Goal: Find specific page/section: Find specific page/section

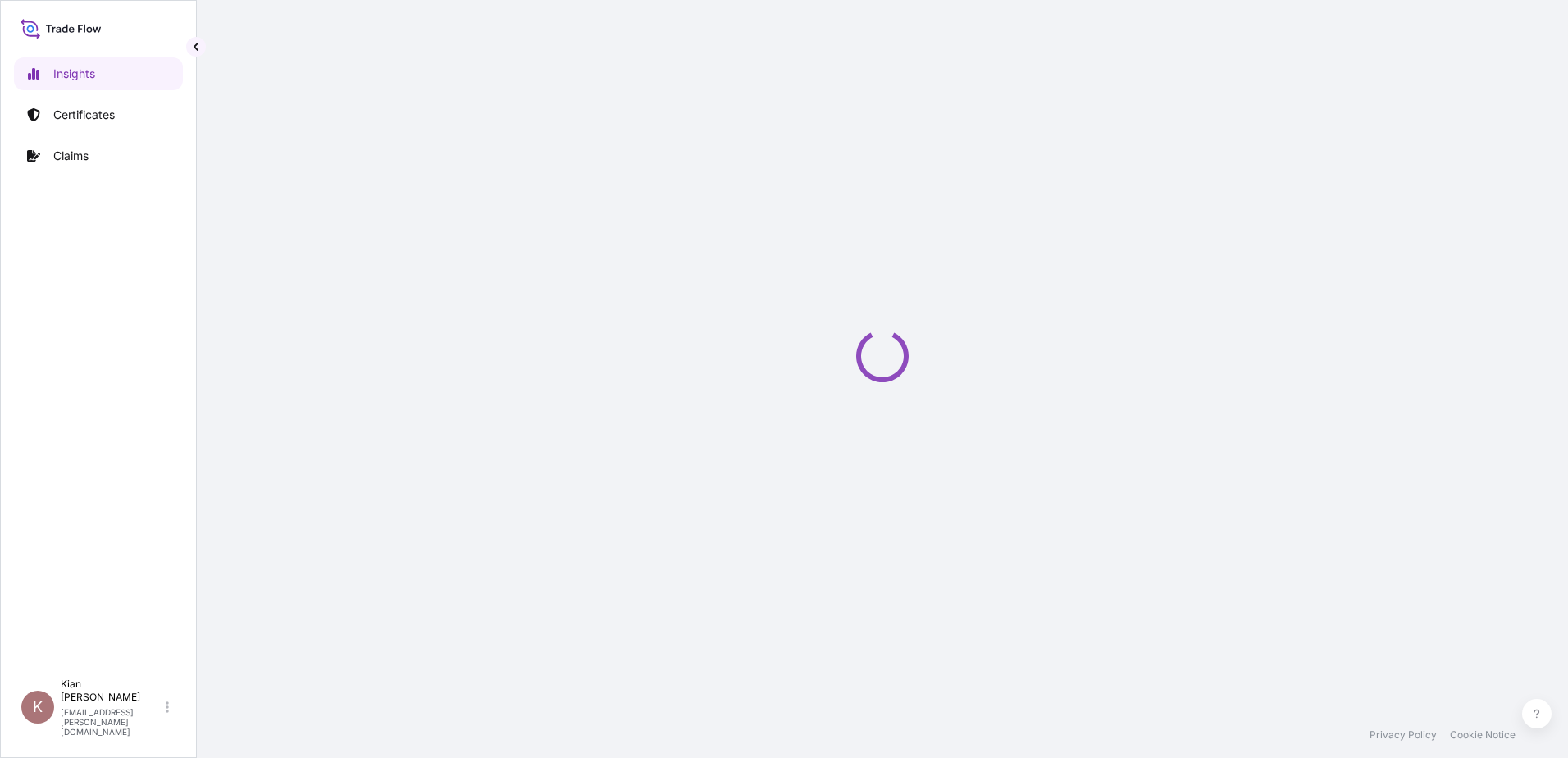
select select "2025"
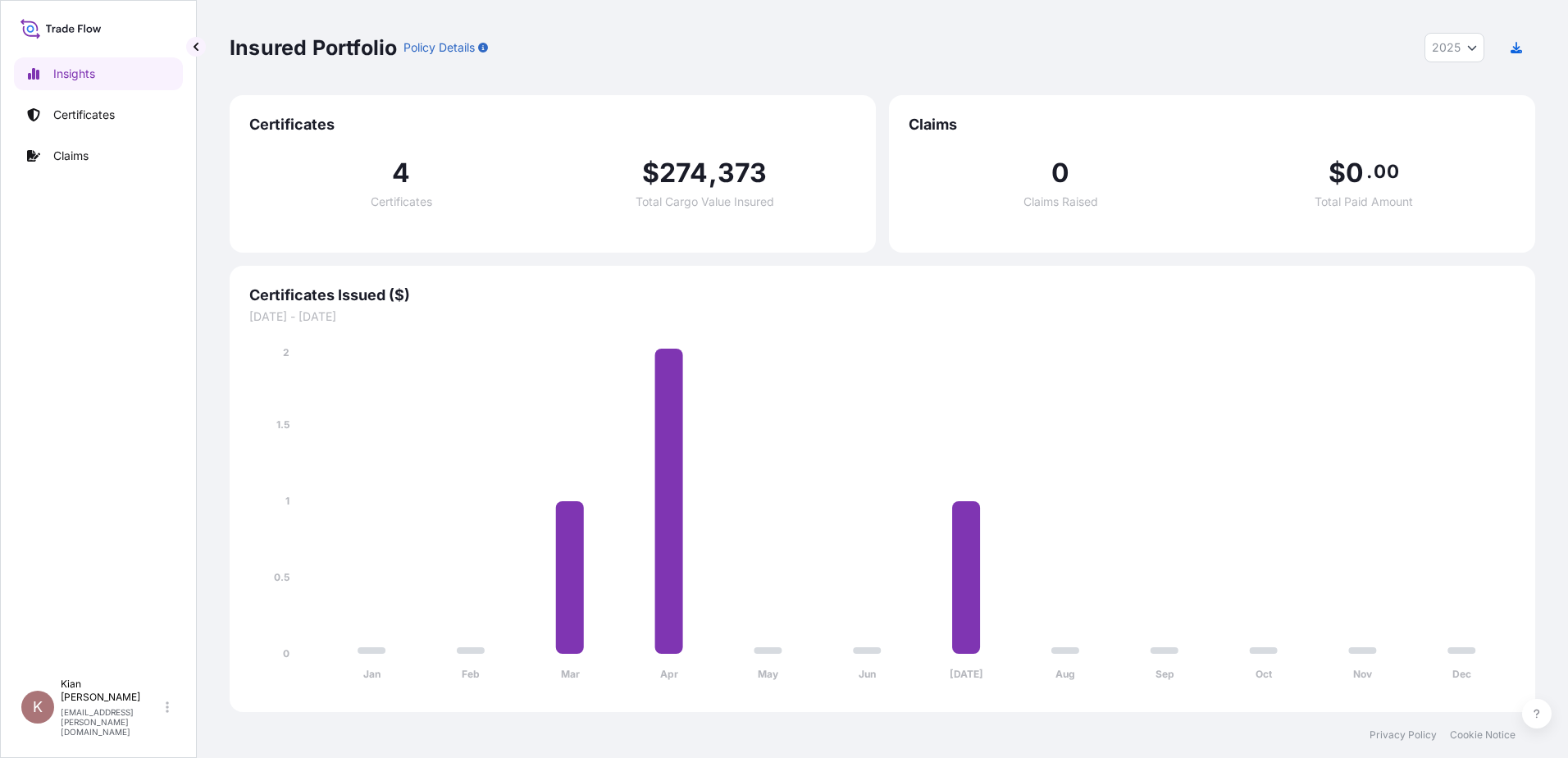
click at [46, 26] on icon at bounding box center [61, 28] width 81 height 24
click at [94, 700] on p "[PERSON_NAME]" at bounding box center [112, 690] width 102 height 26
click at [262, 660] on p "[PERSON_NAME]" at bounding box center [304, 661] width 134 height 13
click at [81, 124] on link "Certificates" at bounding box center [98, 114] width 169 height 33
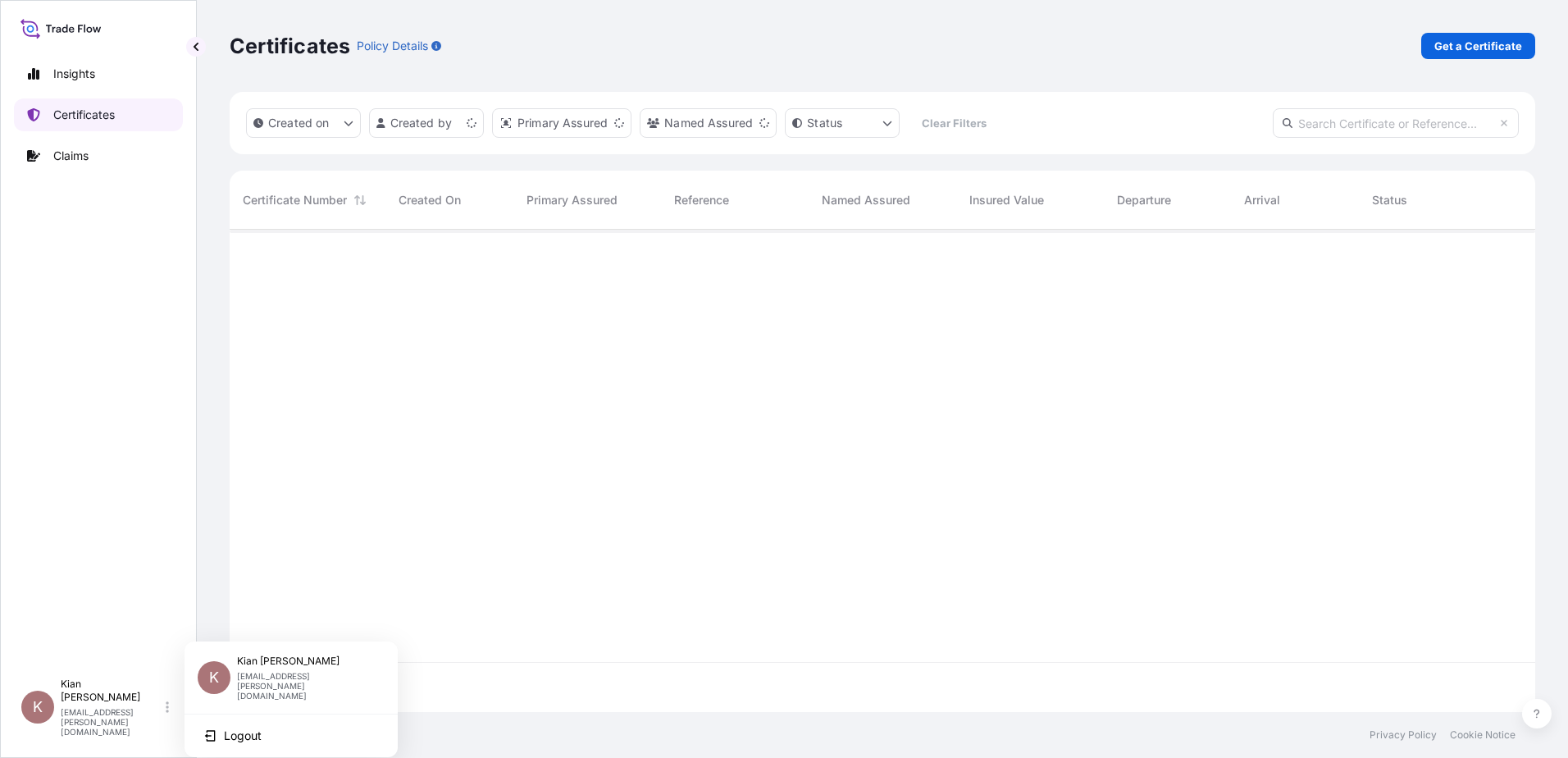
scroll to position [479, 1294]
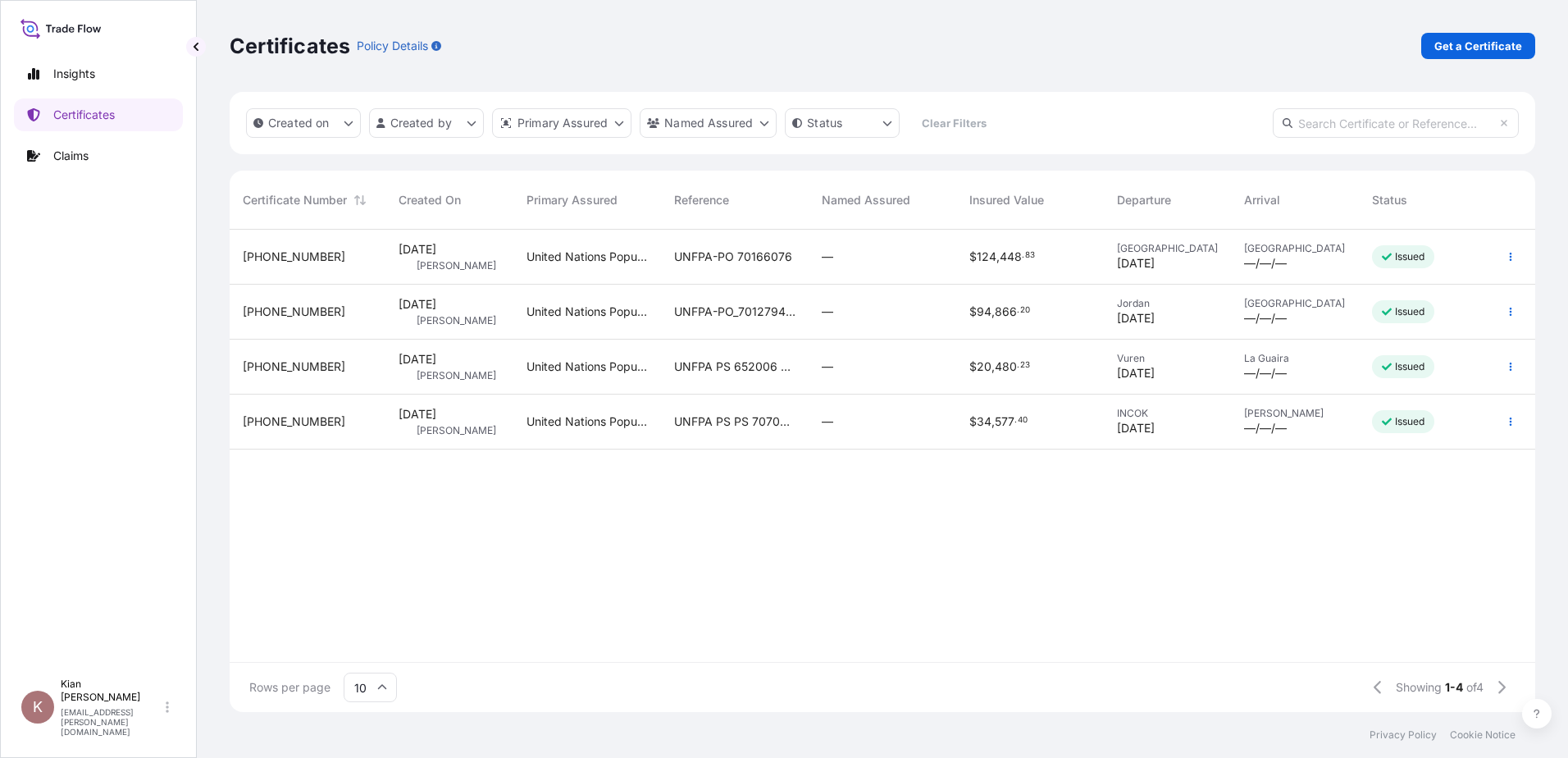
click at [105, 26] on div at bounding box center [98, 28] width 156 height 24
click at [77, 27] on icon at bounding box center [61, 28] width 81 height 24
click at [2, 35] on div "Insights Certificates Claims K Kian Mistry-Shah [EMAIL_ADDRESS][PERSON_NAME][DO…" at bounding box center [98, 379] width 197 height 758
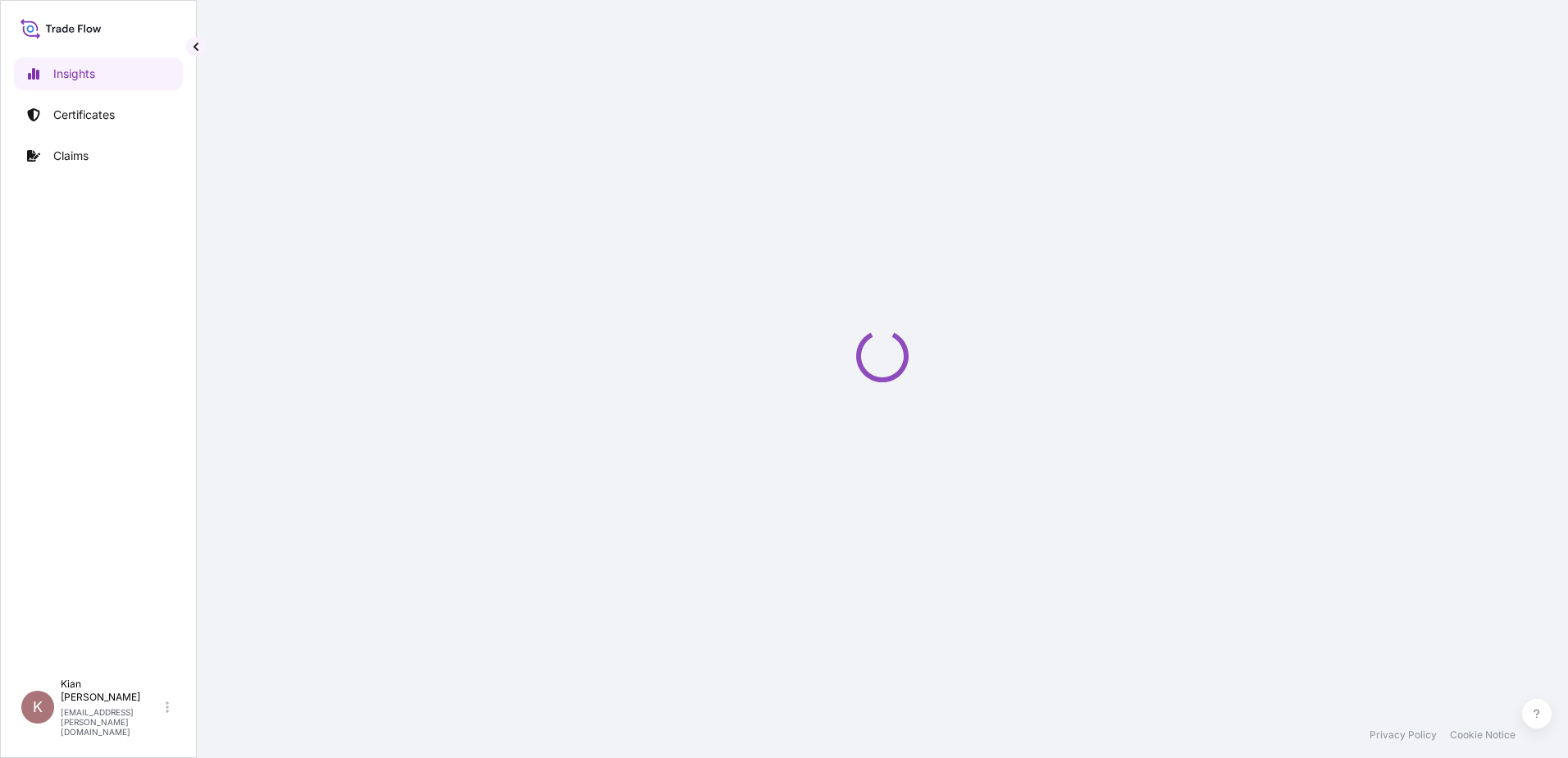
select select "2025"
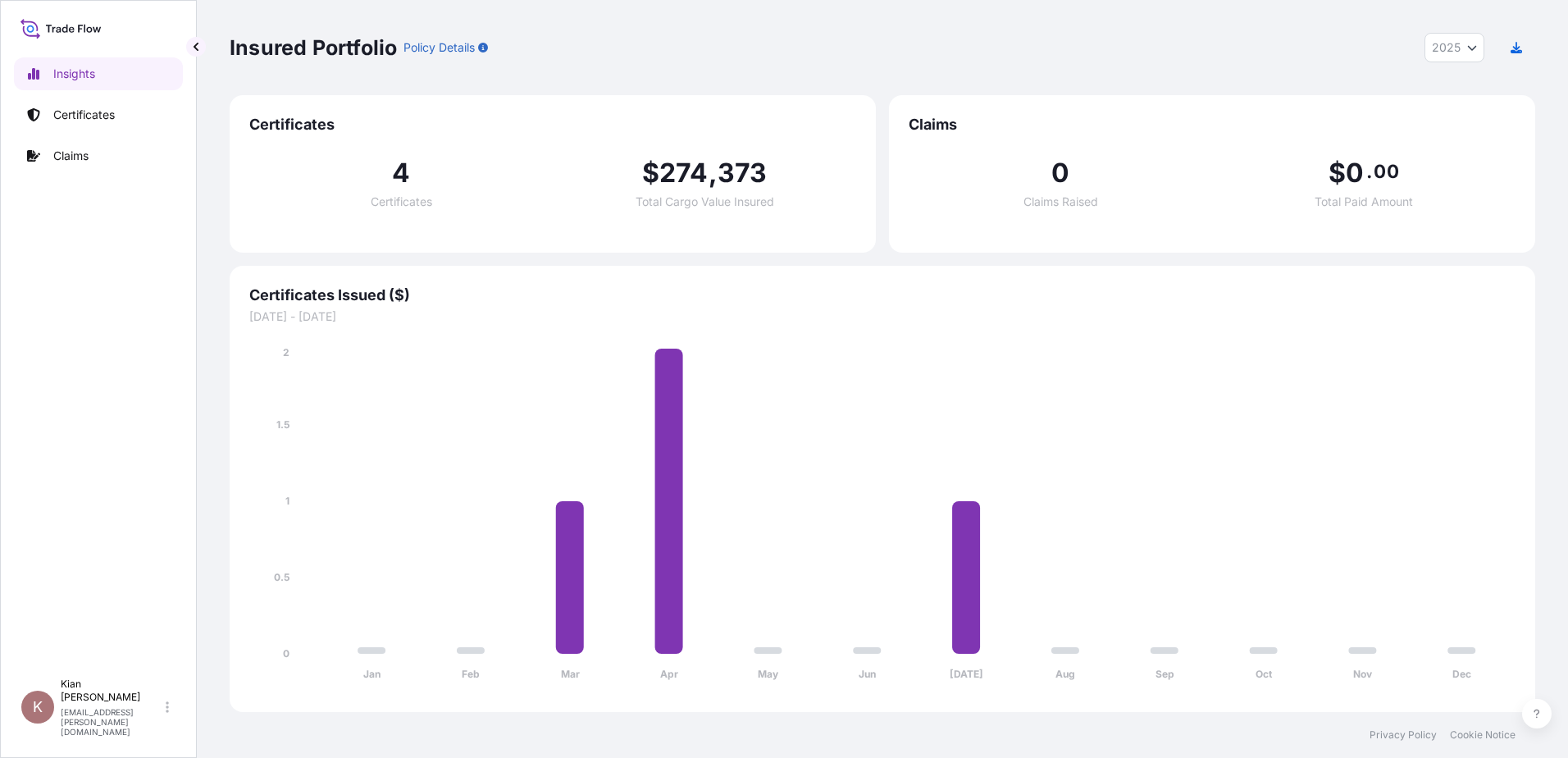
click at [463, 44] on p "Policy Details" at bounding box center [439, 47] width 72 height 16
click at [164, 713] on div "Kian Mistry-Shah kian.mistry-shah@wtwco.com" at bounding box center [118, 707] width 114 height 59
click at [122, 585] on div "Insights Certificates Claims" at bounding box center [98, 357] width 169 height 627
click at [1471, 46] on icon "Year Selector" at bounding box center [1471, 47] width 10 height 10
click at [1320, 48] on div "Insured Portfolio Policy Details 2025 2025 2024 2023 2022" at bounding box center [882, 47] width 1305 height 29
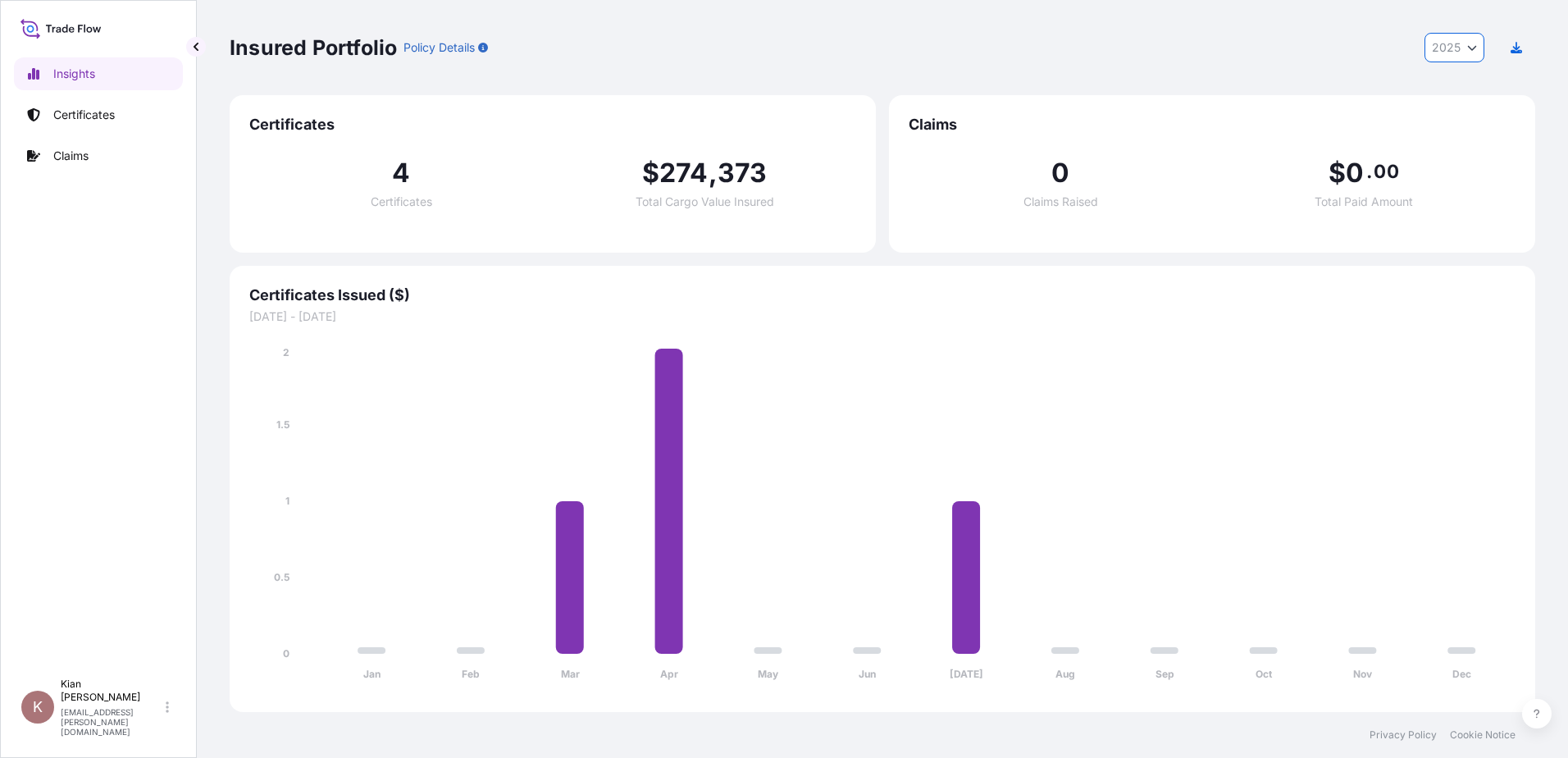
click at [451, 50] on p "Policy Details" at bounding box center [439, 47] width 72 height 16
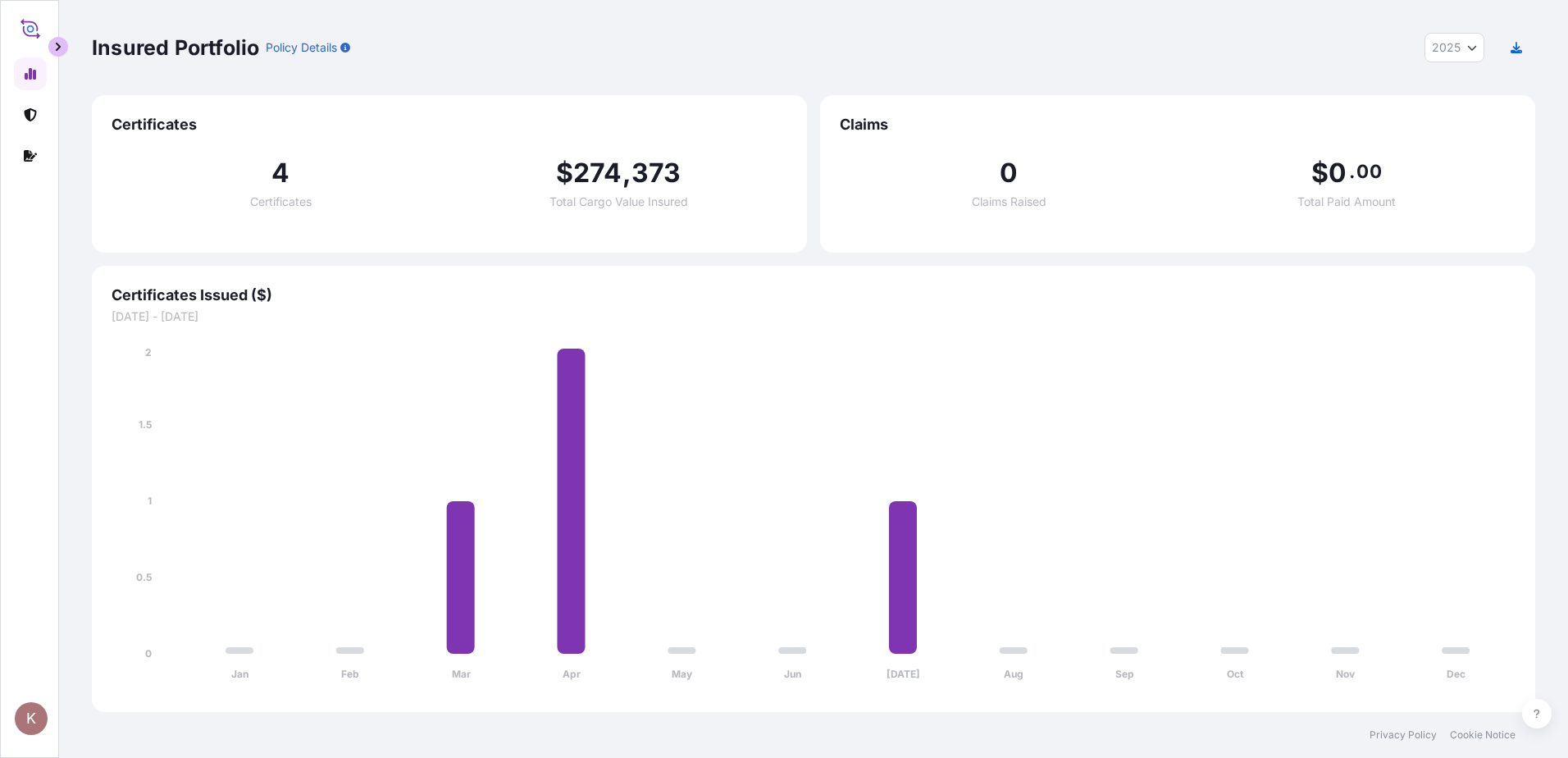
click at [53, 43] on button "button" at bounding box center [58, 46] width 20 height 20
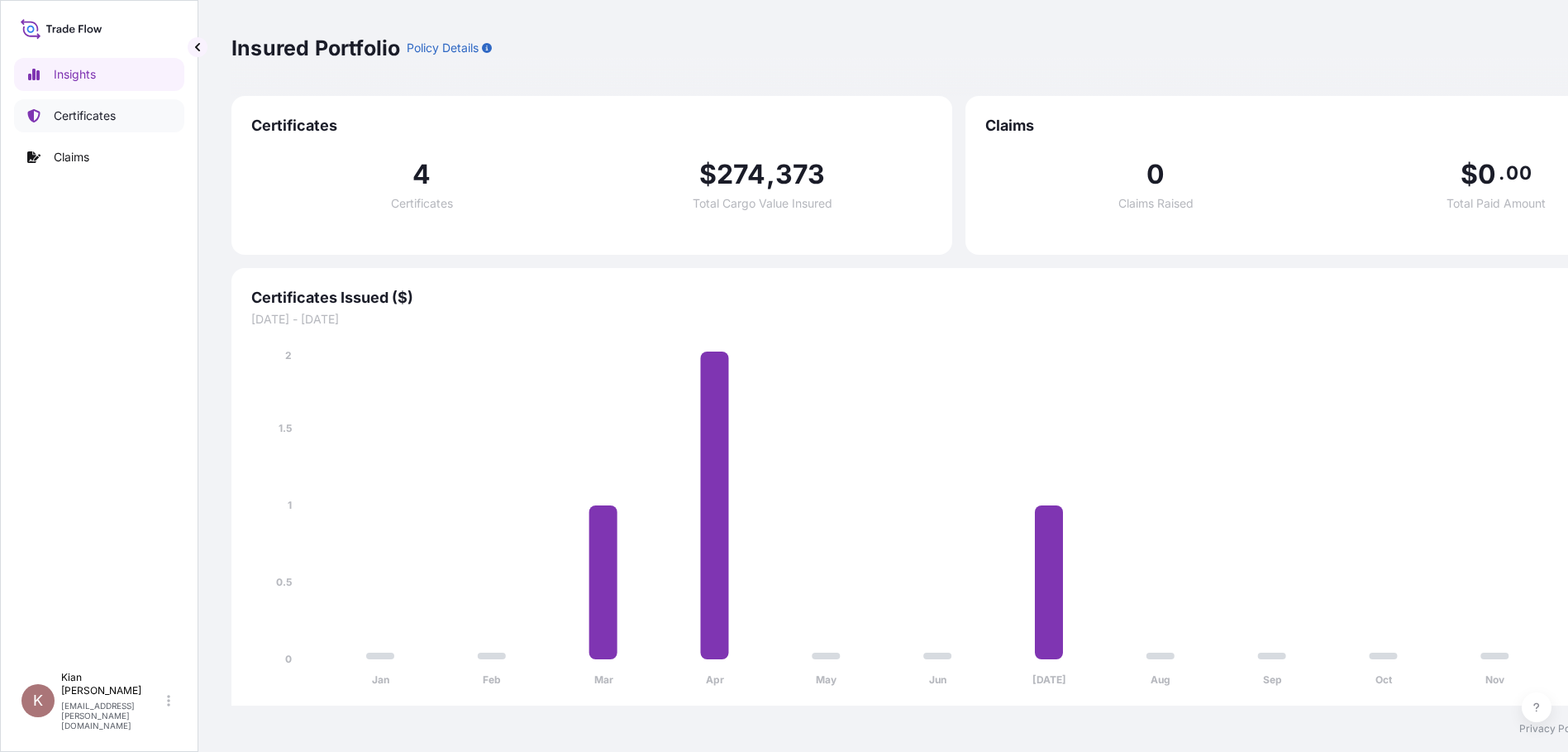
click at [83, 128] on link "Certificates" at bounding box center [99, 115] width 170 height 33
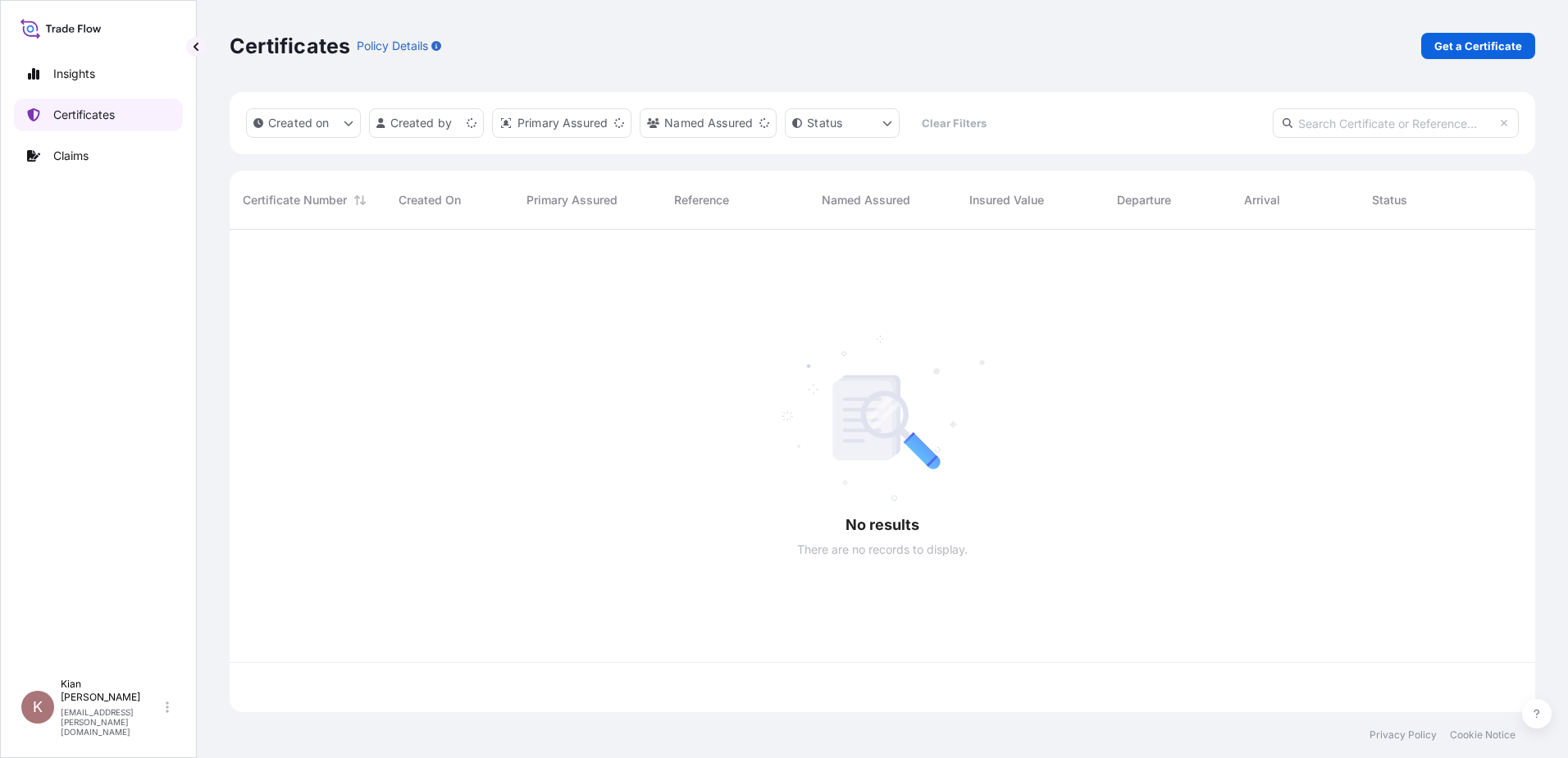
scroll to position [479, 1294]
